Goal: Information Seeking & Learning: Learn about a topic

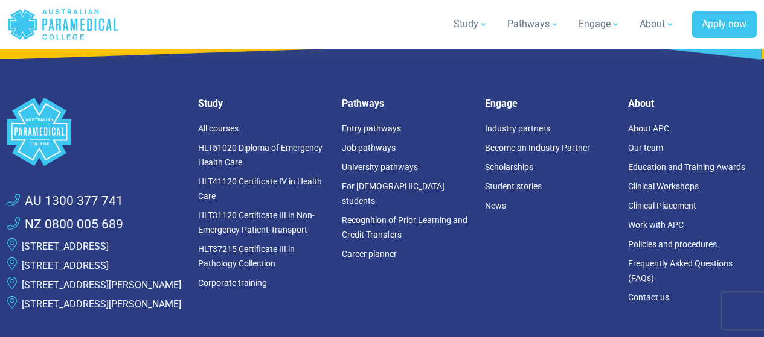
scroll to position [2113, 0]
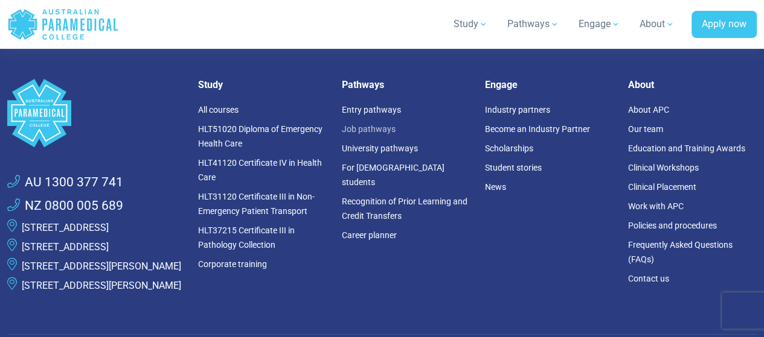
click at [363, 124] on link "Job pathways" at bounding box center [368, 129] width 54 height 10
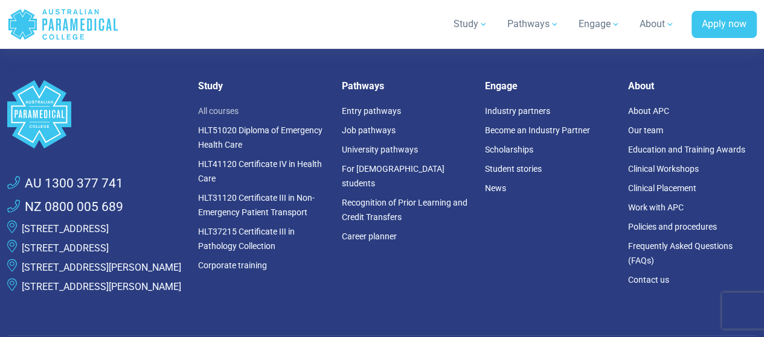
click at [221, 106] on link "All courses" at bounding box center [218, 111] width 40 height 10
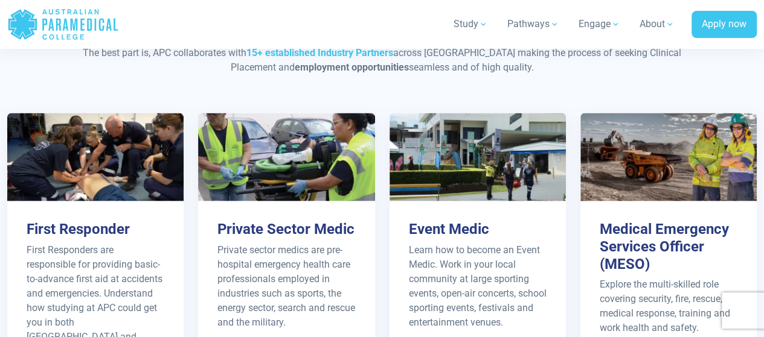
scroll to position [1207, 0]
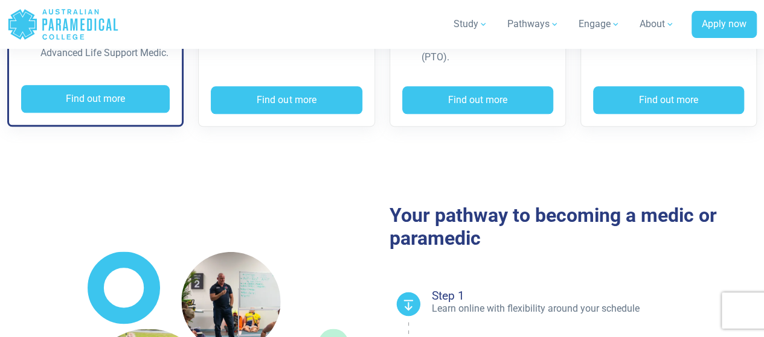
scroll to position [664, 0]
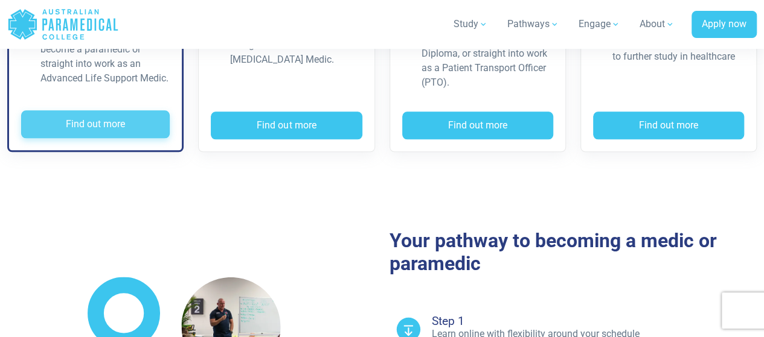
click at [100, 123] on button "Find out more" at bounding box center [95, 124] width 149 height 28
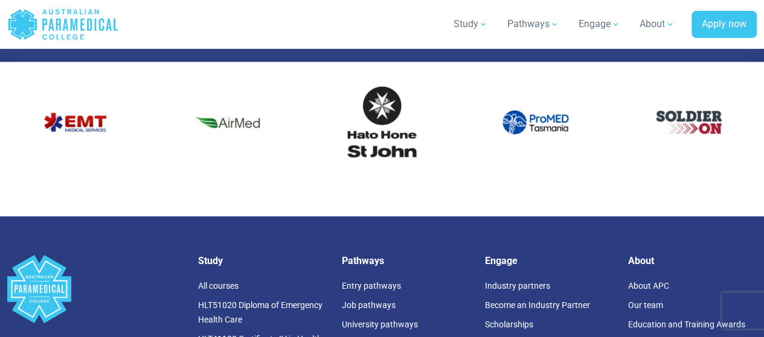
scroll to position [1814, 0]
